Goal: Find specific page/section: Find specific page/section

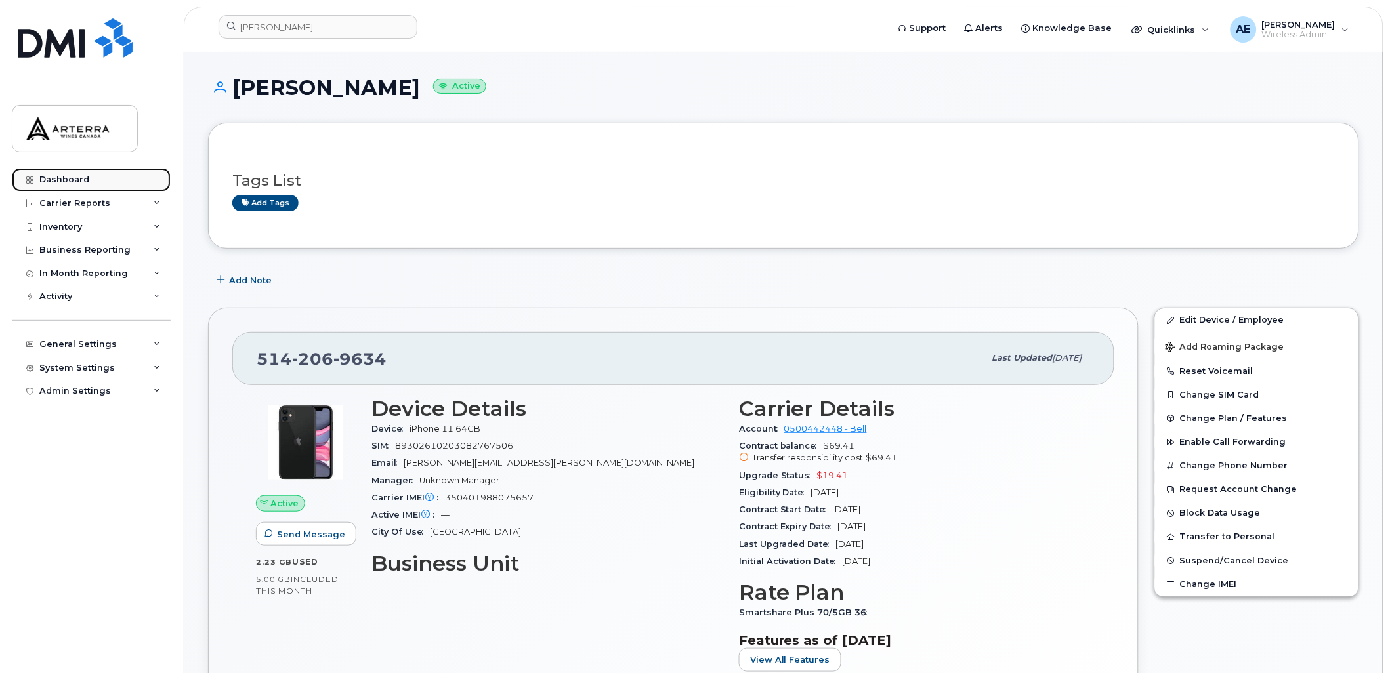
click at [85, 179] on div "Dashboard" at bounding box center [64, 180] width 50 height 10
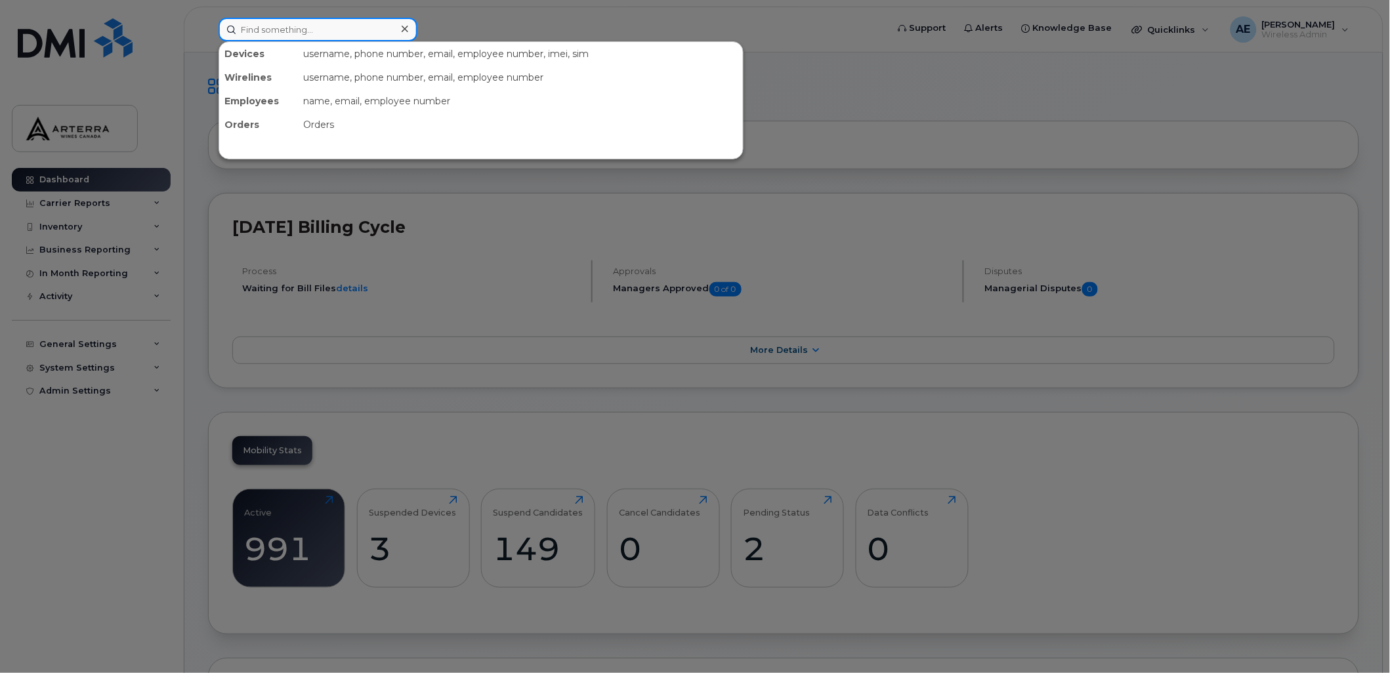
paste input "[PHONE_NUMBER]"
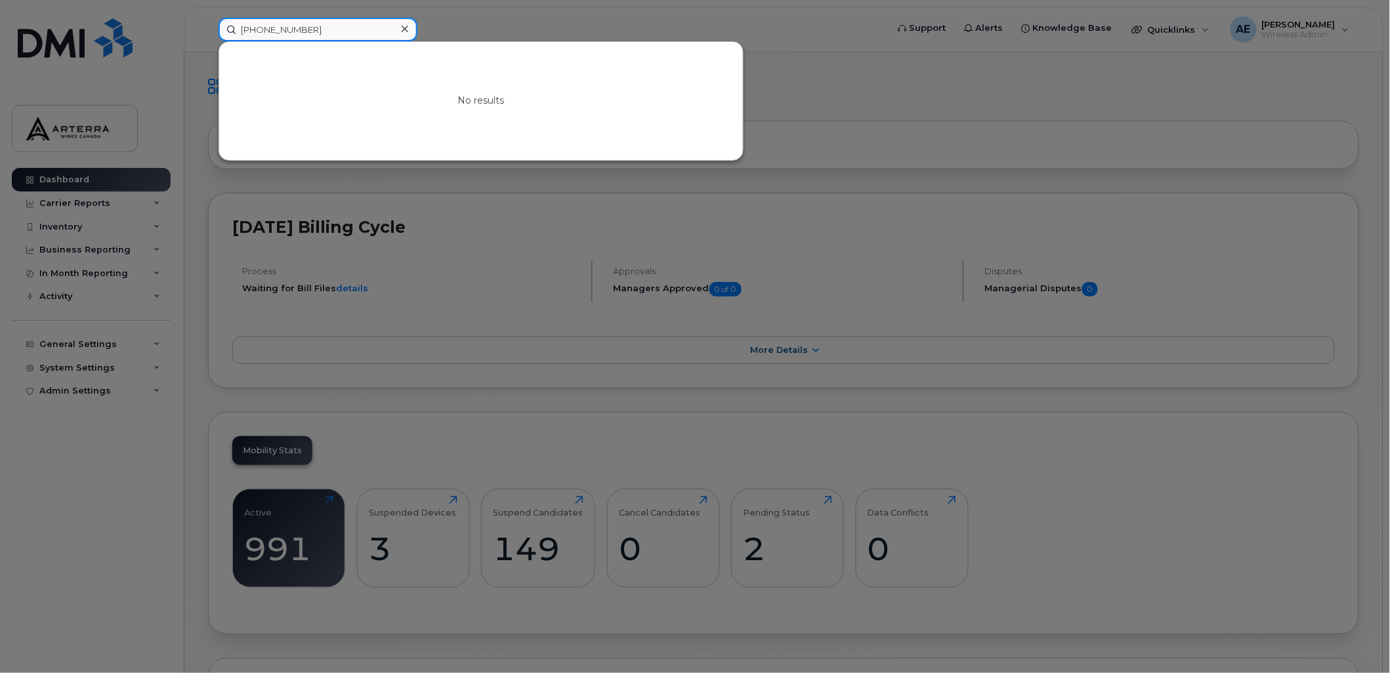
click at [285, 27] on input "[PHONE_NUMBER]" at bounding box center [317, 30] width 199 height 24
drag, startPoint x: 330, startPoint y: 28, endPoint x: 203, endPoint y: 27, distance: 126.6
click at [208, 27] on div "7789961696 No results" at bounding box center [548, 30] width 681 height 24
paste input "[PERSON_NAME]"
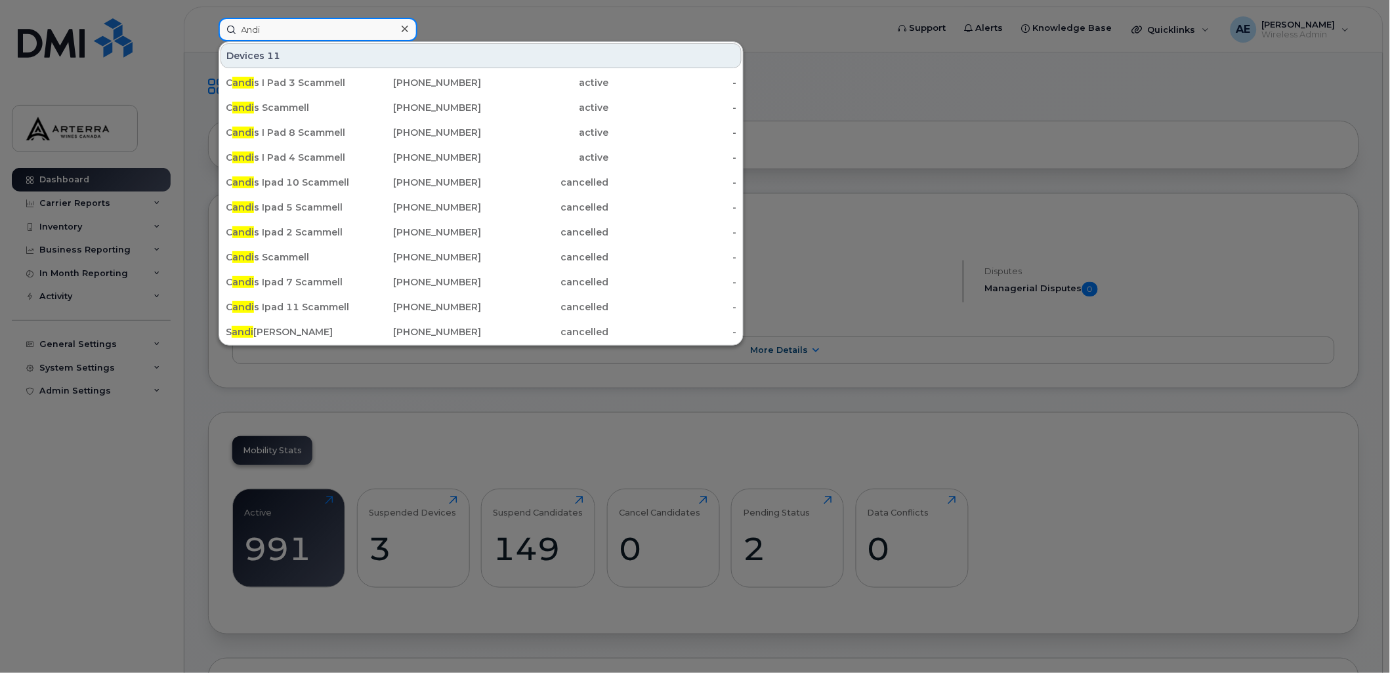
drag, startPoint x: 323, startPoint y: 33, endPoint x: 217, endPoint y: 30, distance: 105.7
click at [217, 30] on div "Andi Devices 11 C andi s I Pad 3 Scammell [PHONE_NUMBER] active - C [PERSON_NAM…" at bounding box center [548, 30] width 681 height 24
paste input "[PERSON_NAME]"
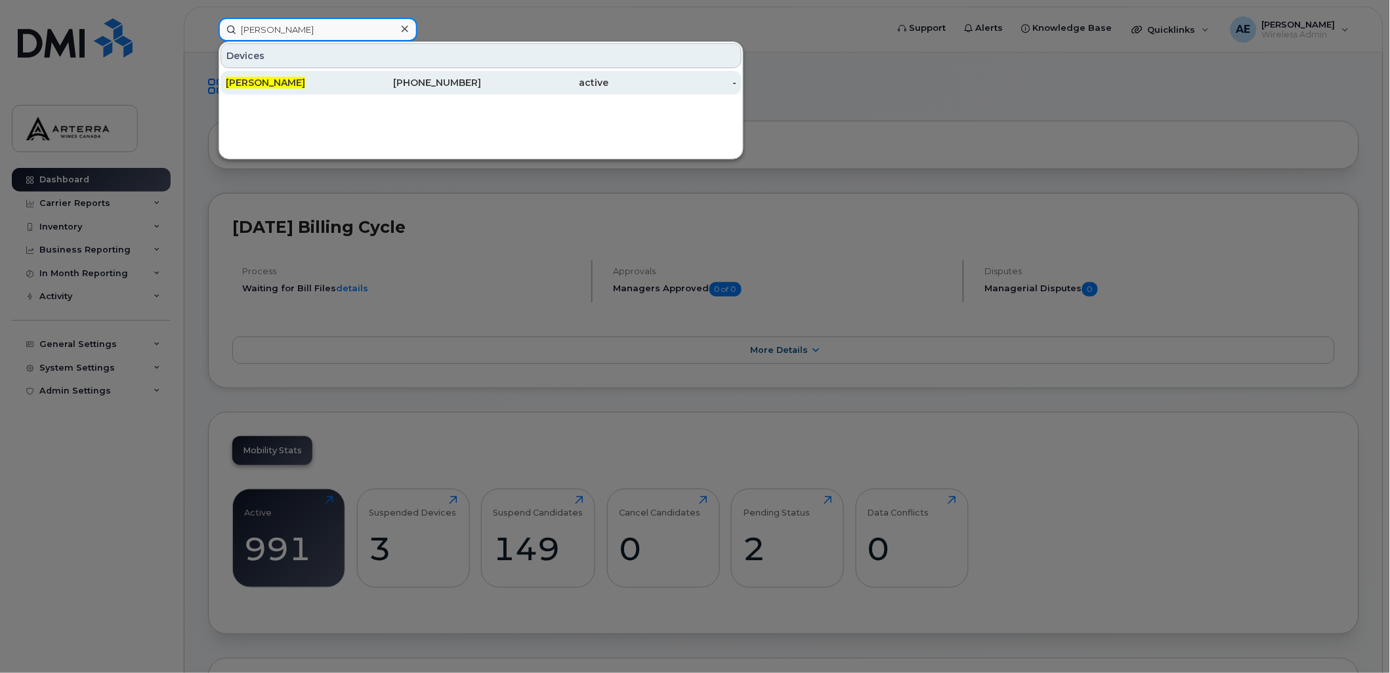
type input "[PERSON_NAME]"
click at [264, 79] on span "[PERSON_NAME]" at bounding box center [265, 83] width 79 height 12
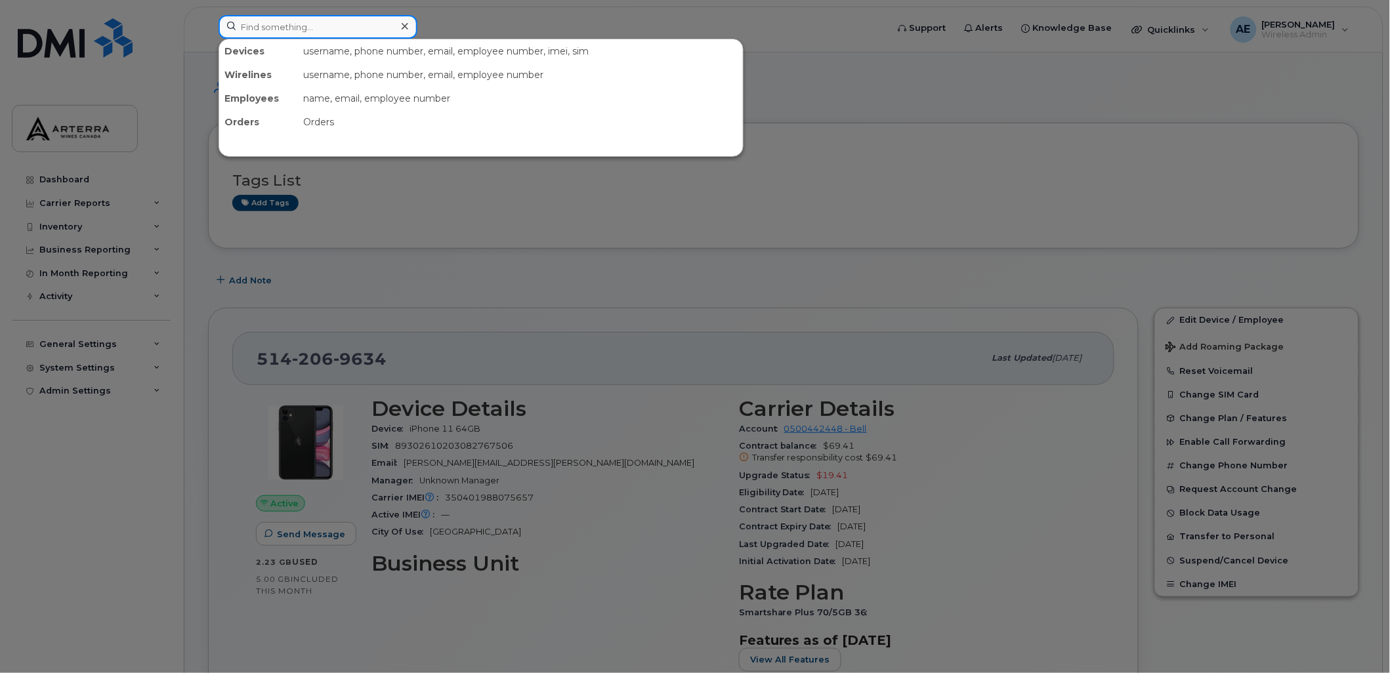
click at [329, 20] on input at bounding box center [317, 27] width 199 height 24
paste input "5149734540"
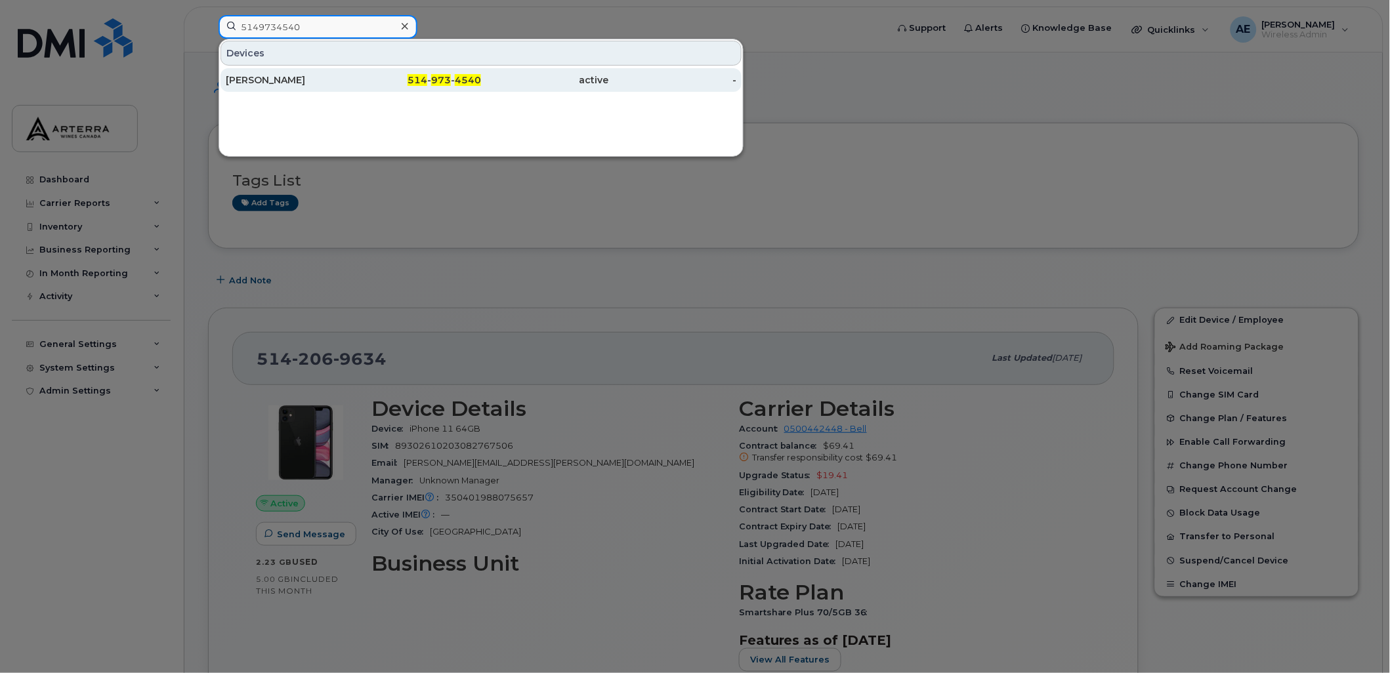
type input "5149734540"
click at [291, 76] on div "Marcelyne Craft" at bounding box center [290, 79] width 128 height 13
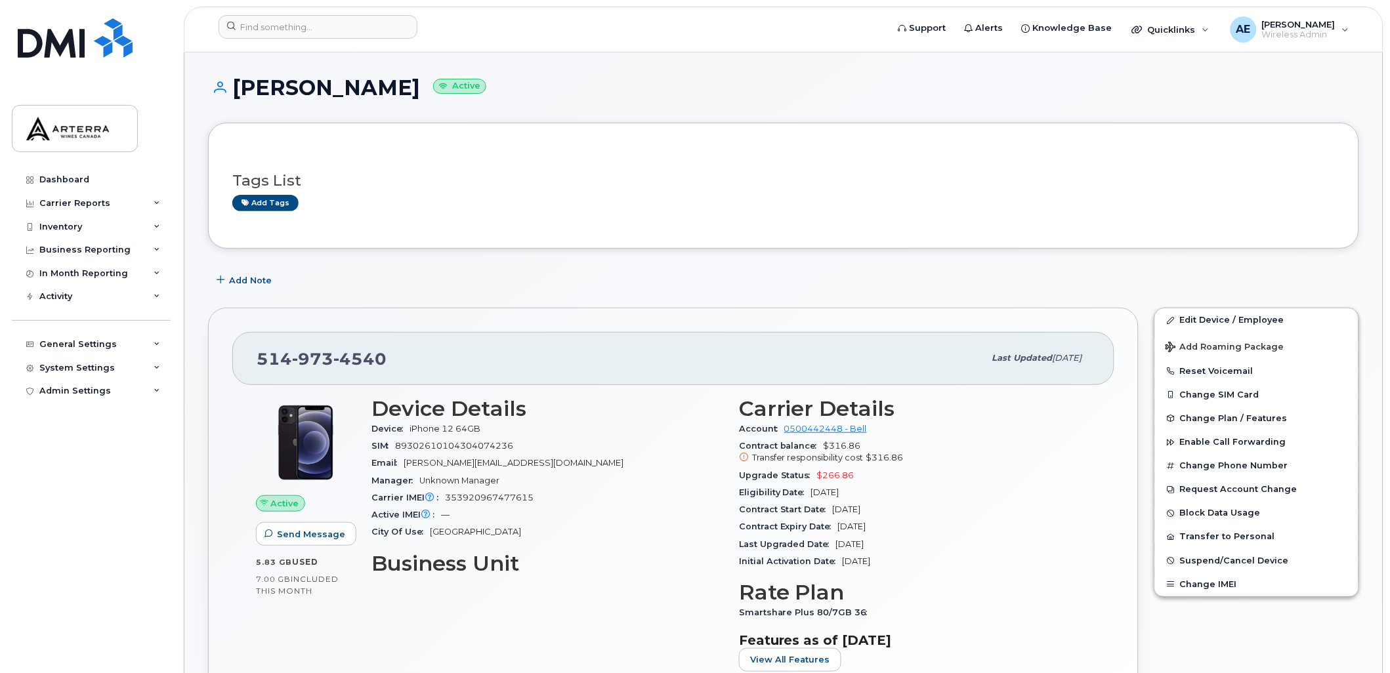
drag, startPoint x: 238, startPoint y: 85, endPoint x: 405, endPoint y: 83, distance: 167.3
click at [405, 83] on h1 "Marcelyne Craft Active" at bounding box center [783, 87] width 1151 height 23
drag, startPoint x: 405, startPoint y: 83, endPoint x: 396, endPoint y: 85, distance: 9.6
copy h1 "Marcelyne Craft"
click at [932, 484] on div "Eligibility Date Aug 02, 2026" at bounding box center [915, 492] width 352 height 17
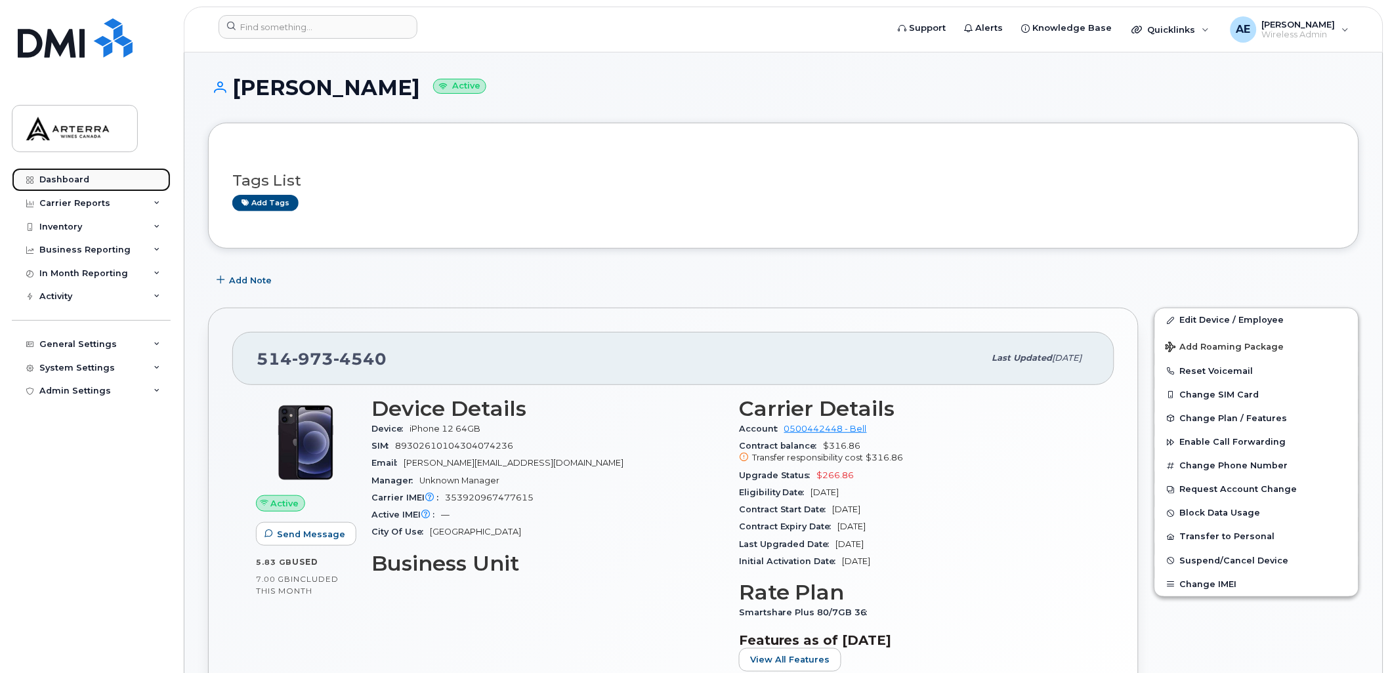
click at [71, 175] on div "Dashboard" at bounding box center [64, 180] width 50 height 10
